Goal: Task Accomplishment & Management: Use online tool/utility

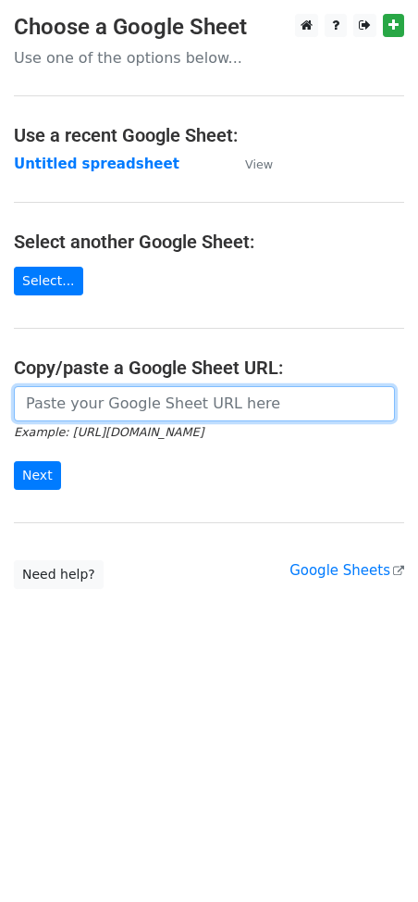
click at [104, 399] on input "url" at bounding box center [204, 403] width 381 height 35
paste input "https://docs.google.com/spreadsheets/d/1NtCWQtMcVBNWmPKGjWEPP9sWdpPhM8Qdu8ghAxU…"
type input "https://docs.google.com/spreadsheets/d/1NtCWQtMcVBNWmPKGjWEPP9sWdpPhM8Qdu8ghAxU…"
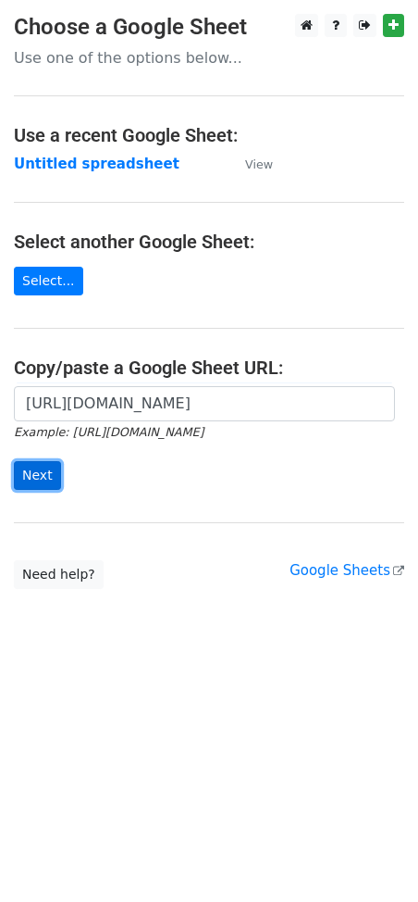
scroll to position [0, 0]
click at [55, 480] on input "Next" at bounding box center [37, 475] width 47 height 29
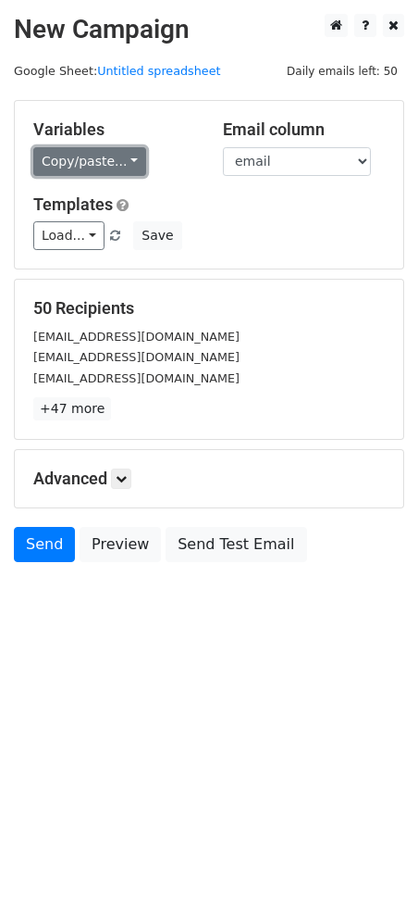
click at [81, 156] on link "Copy/paste..." at bounding box center [89, 161] width 113 height 29
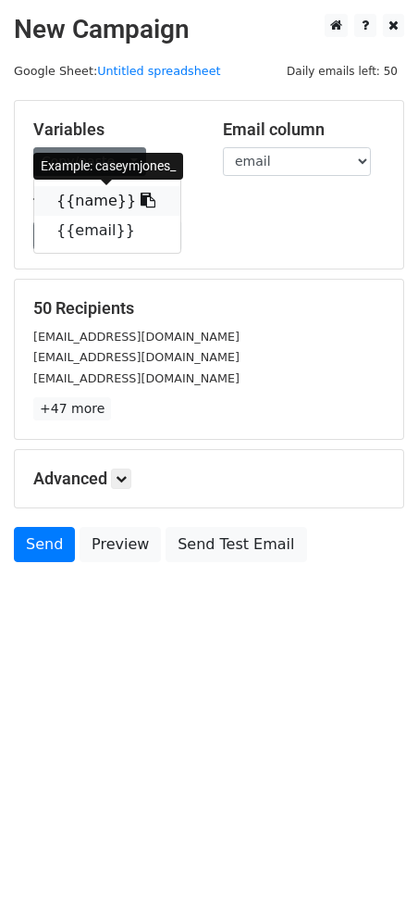
click at [141, 205] on icon at bounding box center [148, 200] width 15 height 15
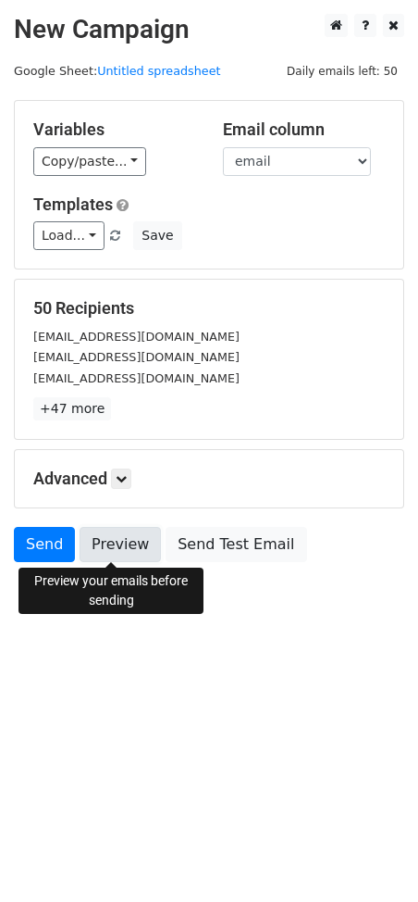
click at [92, 545] on link "Preview" at bounding box center [120, 544] width 81 height 35
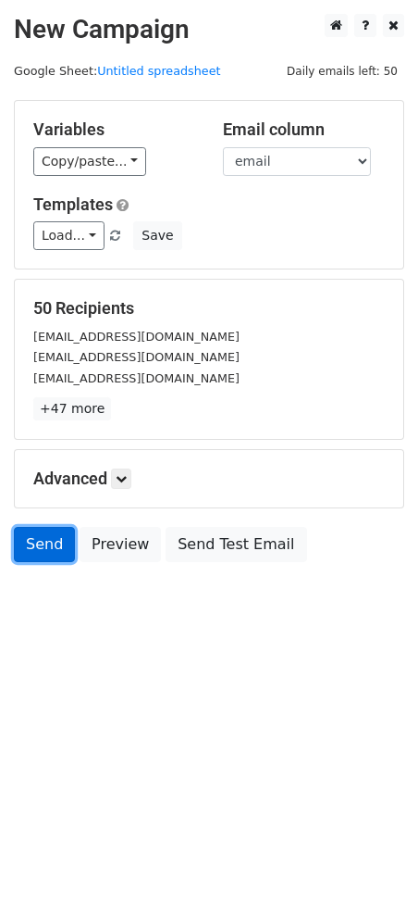
click at [46, 548] on link "Send" at bounding box center [44, 544] width 61 height 35
click at [44, 541] on link "Send" at bounding box center [44, 544] width 61 height 35
click at [55, 531] on link "Send" at bounding box center [44, 544] width 61 height 35
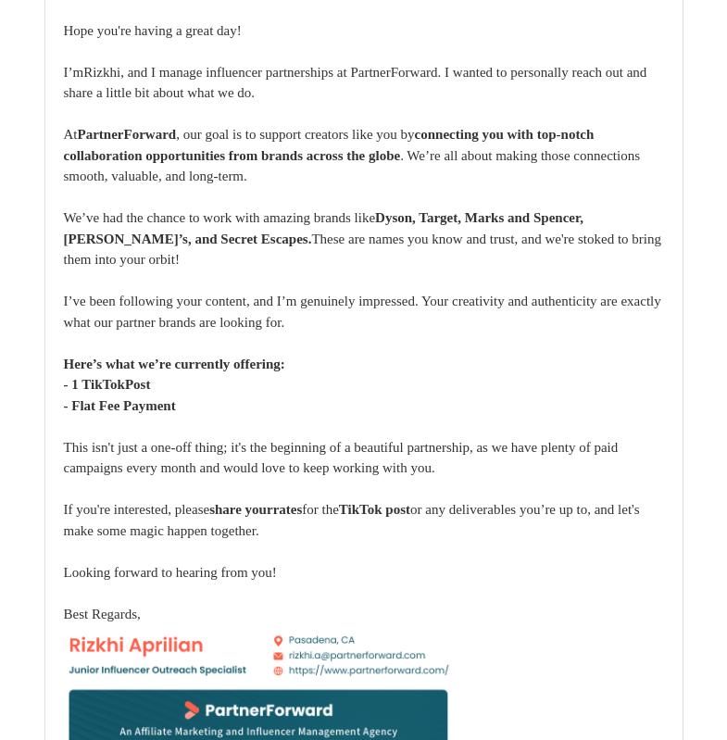
scroll to position [60284, 0]
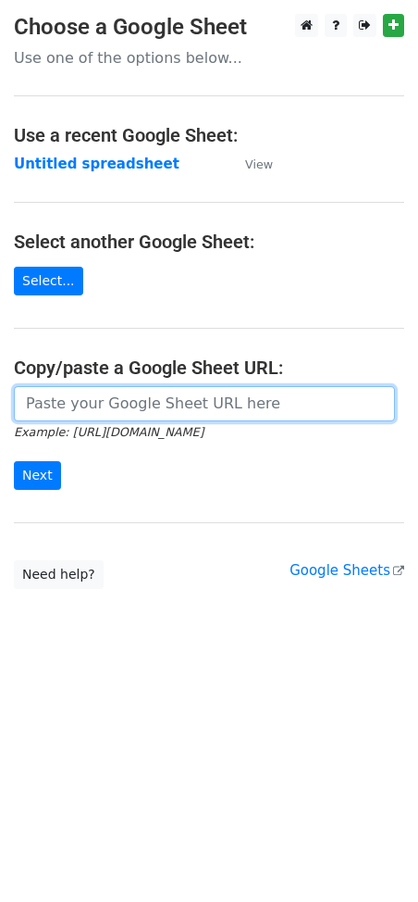
click at [78, 398] on input "url" at bounding box center [204, 403] width 381 height 35
paste input "https://docs.google.com/spreadsheets/d/1NtCWQtMcVBNWmPKGjWEPP9sWdpPhM8Qdu8ghAxU…"
type input "https://docs.google.com/spreadsheets/d/1NtCWQtMcVBNWmPKGjWEPP9sWdpPhM8Qdu8ghAxU…"
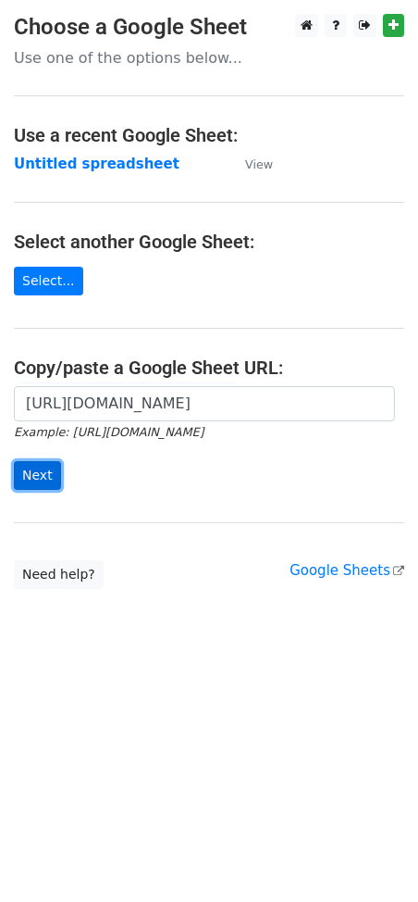
scroll to position [0, 0]
click at [45, 464] on input "Next" at bounding box center [37, 475] width 47 height 29
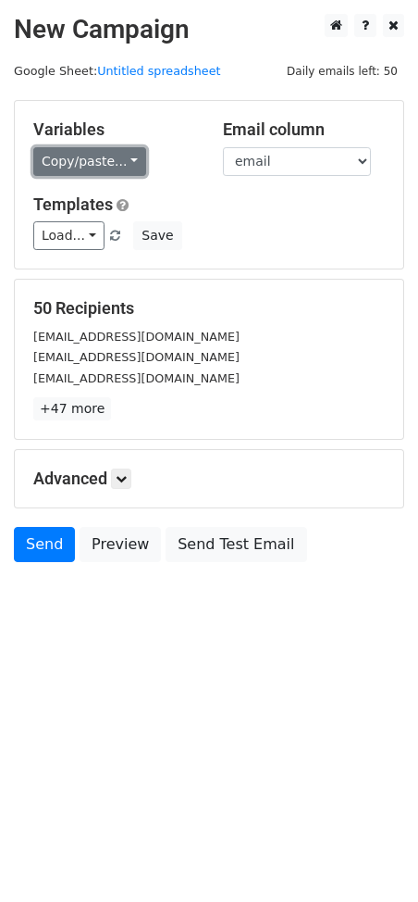
click at [79, 152] on link "Copy/paste..." at bounding box center [89, 161] width 113 height 29
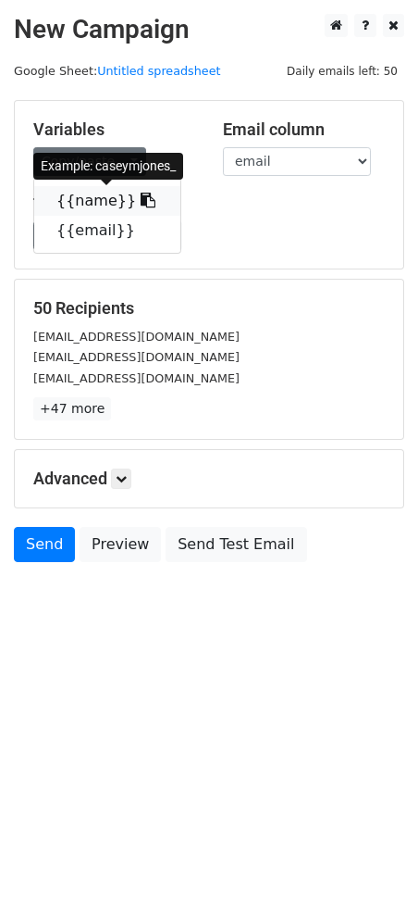
click at [141, 199] on icon at bounding box center [148, 200] width 15 height 15
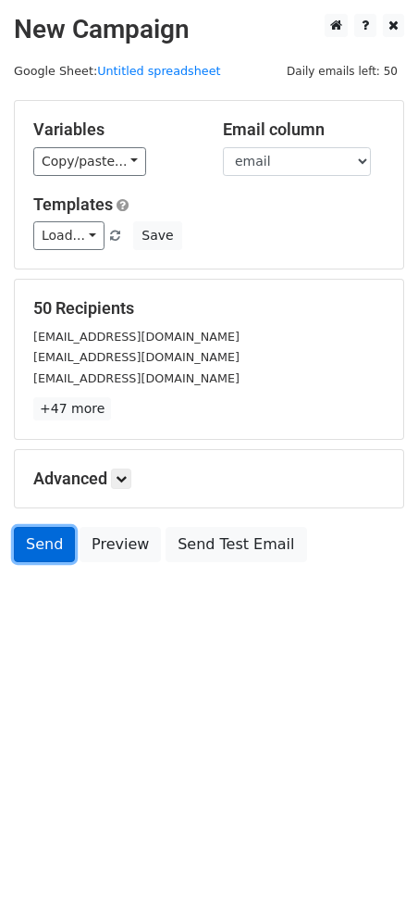
click at [55, 535] on link "Send" at bounding box center [44, 544] width 61 height 35
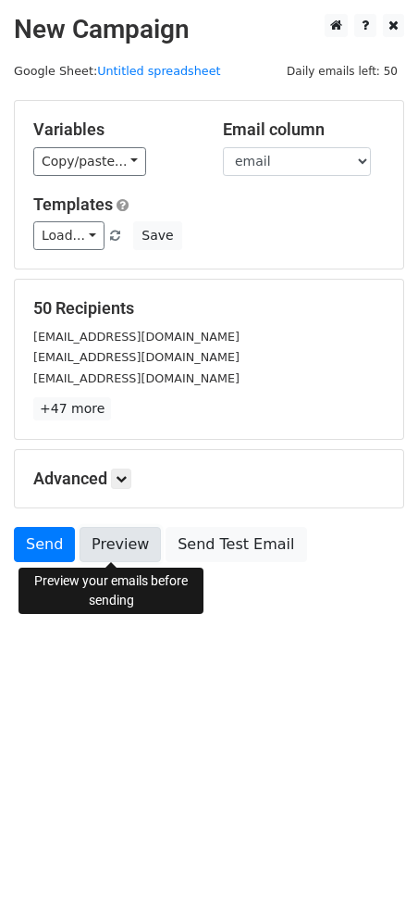
click at [92, 537] on link "Preview" at bounding box center [120, 544] width 81 height 35
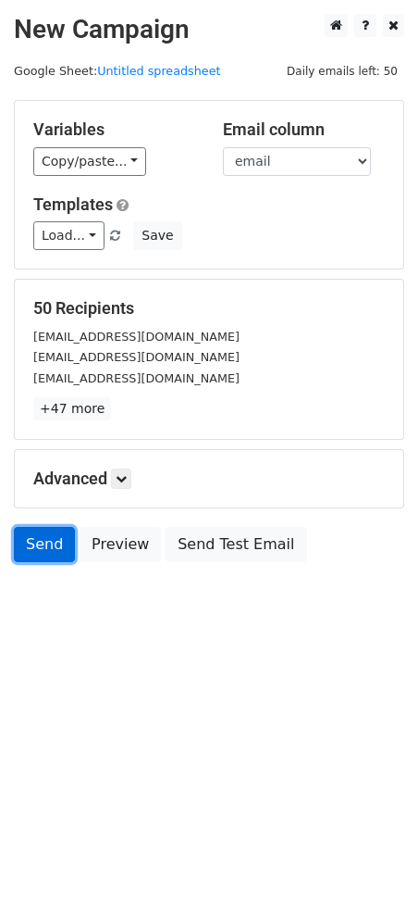
click at [51, 548] on link "Send" at bounding box center [44, 544] width 61 height 35
click at [106, 669] on html "New Campaign Daily emails left: 50 Google Sheet: Untitled spreadsheet Variables…" at bounding box center [209, 451] width 418 height 902
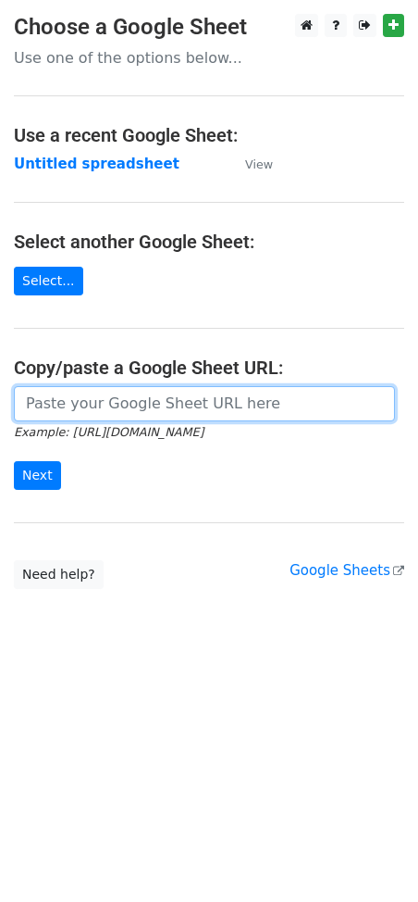
click at [100, 403] on input "url" at bounding box center [204, 403] width 381 height 35
paste input "https://docs.google.com/spreadsheets/d/1NtCWQtMcVBNWmPKGjWEPP9sWdpPhM8Qdu8ghAxU…"
type input "https://docs.google.com/spreadsheets/d/1NtCWQtMcVBNWmPKGjWEPP9sWdpPhM8Qdu8ghAxU…"
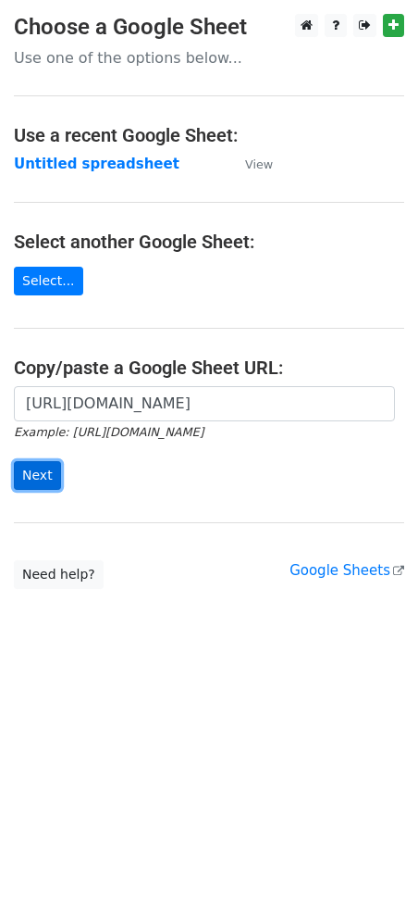
click at [44, 475] on input "Next" at bounding box center [37, 475] width 47 height 29
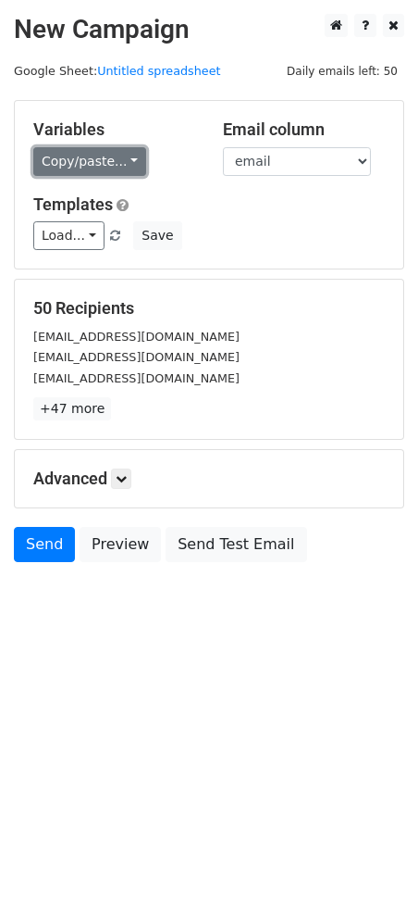
click at [92, 166] on link "Copy/paste..." at bounding box center [89, 161] width 113 height 29
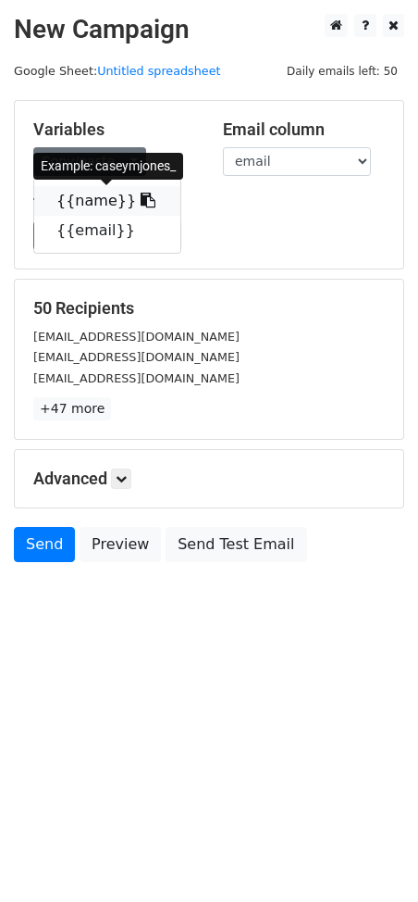
click at [141, 200] on icon at bounding box center [148, 200] width 15 height 15
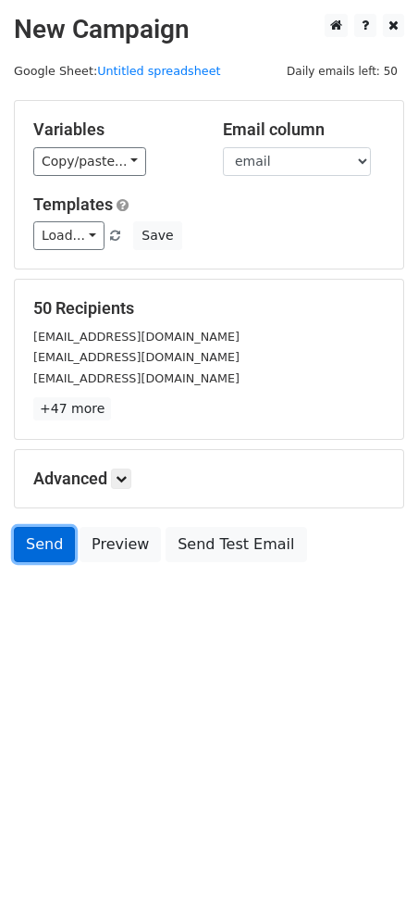
click at [37, 537] on link "Send" at bounding box center [44, 544] width 61 height 35
